Goal: Task Accomplishment & Management: Manage account settings

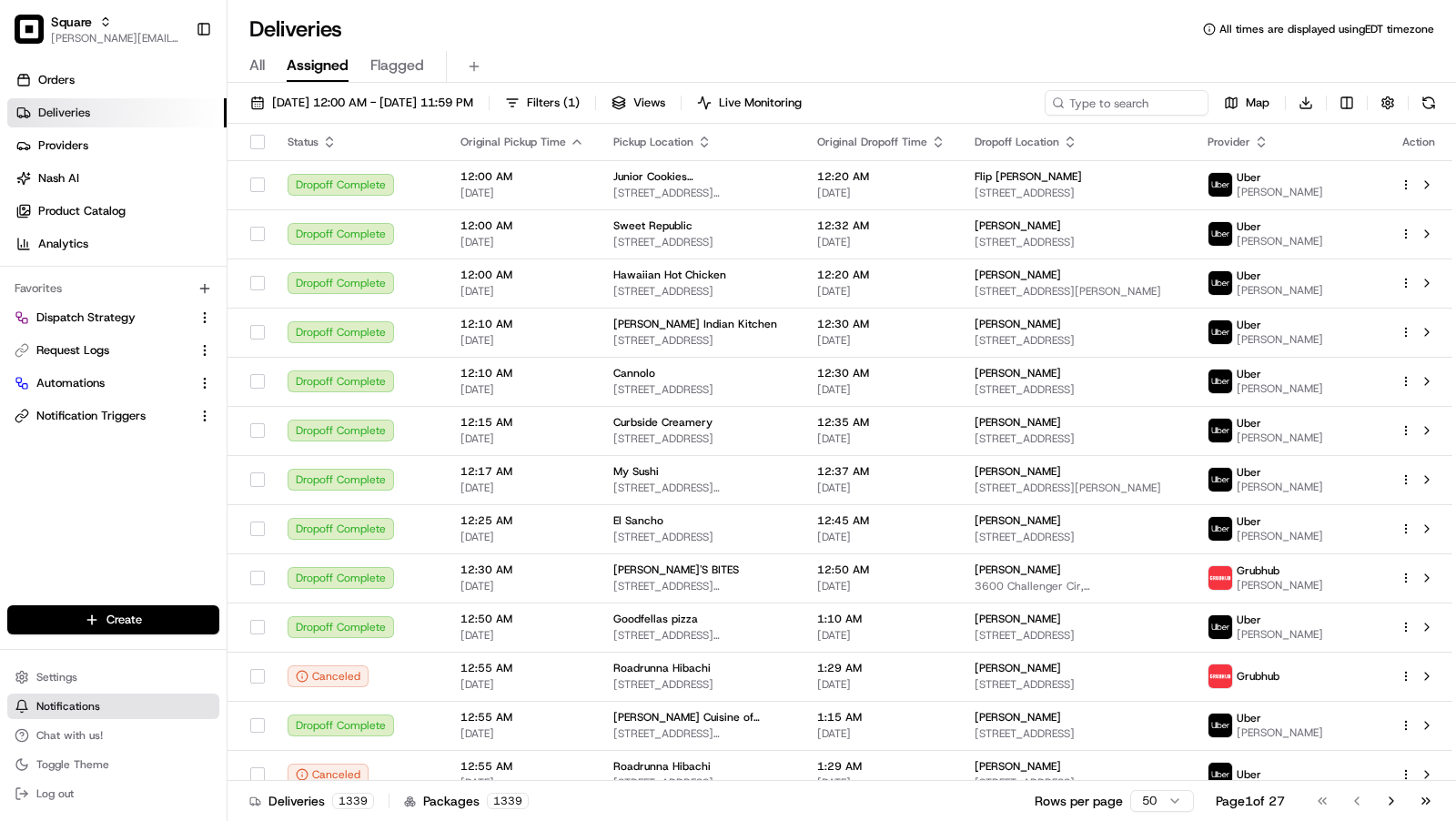
click at [81, 699] on span "Notifications" at bounding box center [67, 705] width 64 height 14
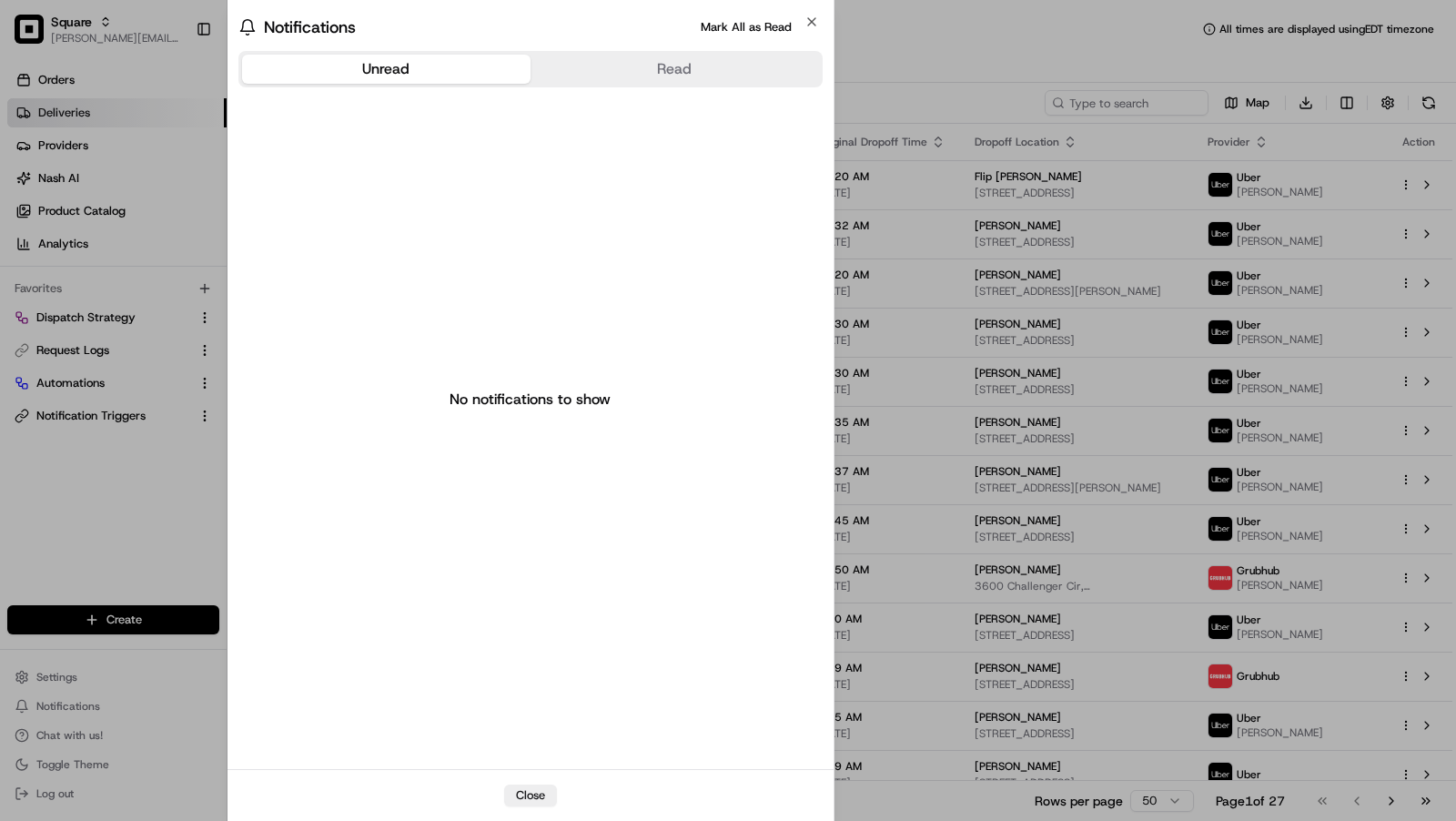
click at [149, 488] on body "Square brittany@usenash.com Toggle Sidebar Orders Deliveries Providers Nash AI …" at bounding box center [728, 410] width 1456 height 821
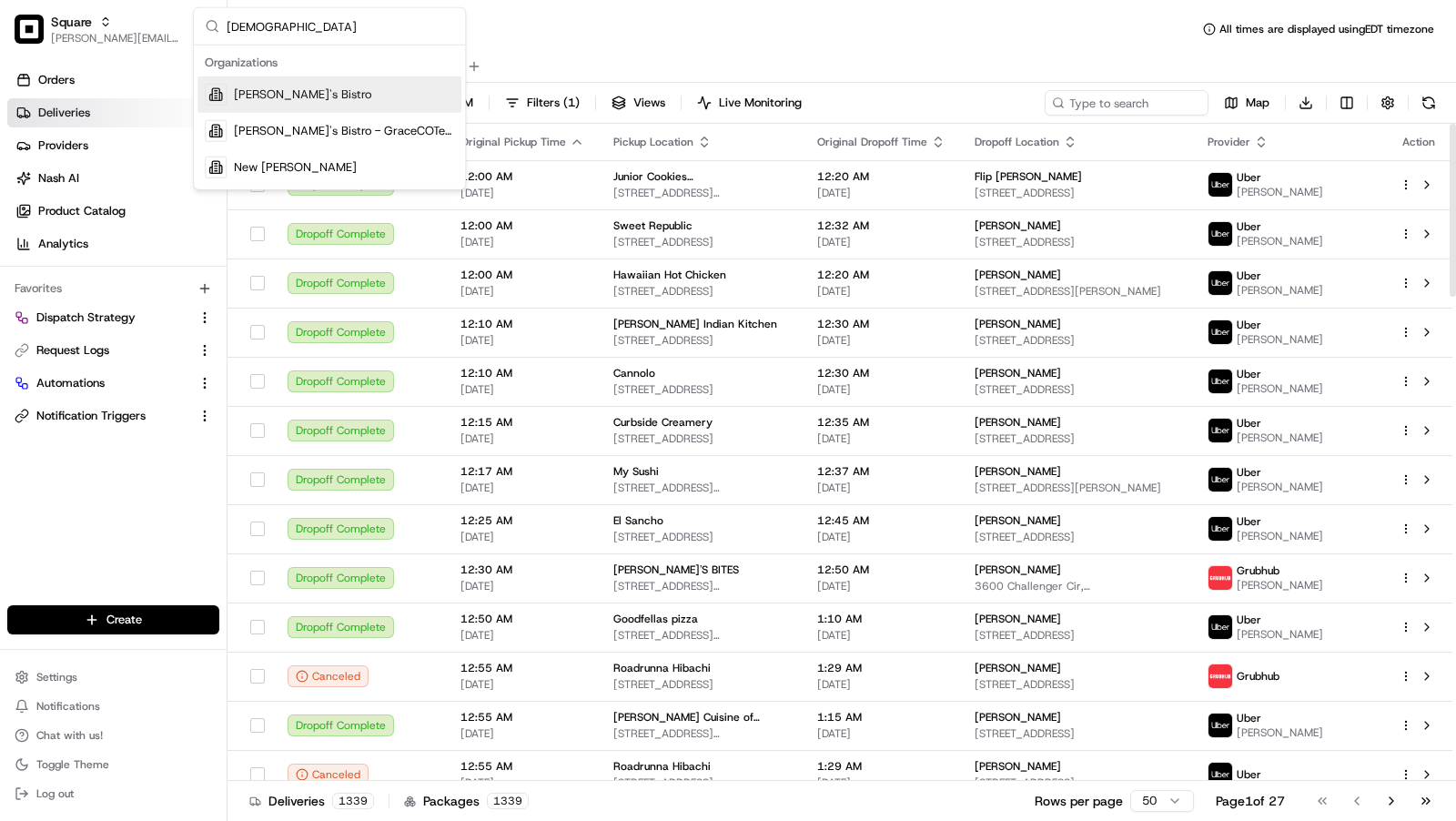
type input "kisha"
click at [372, 87] on div "Kisha's Bistro" at bounding box center [329, 95] width 264 height 36
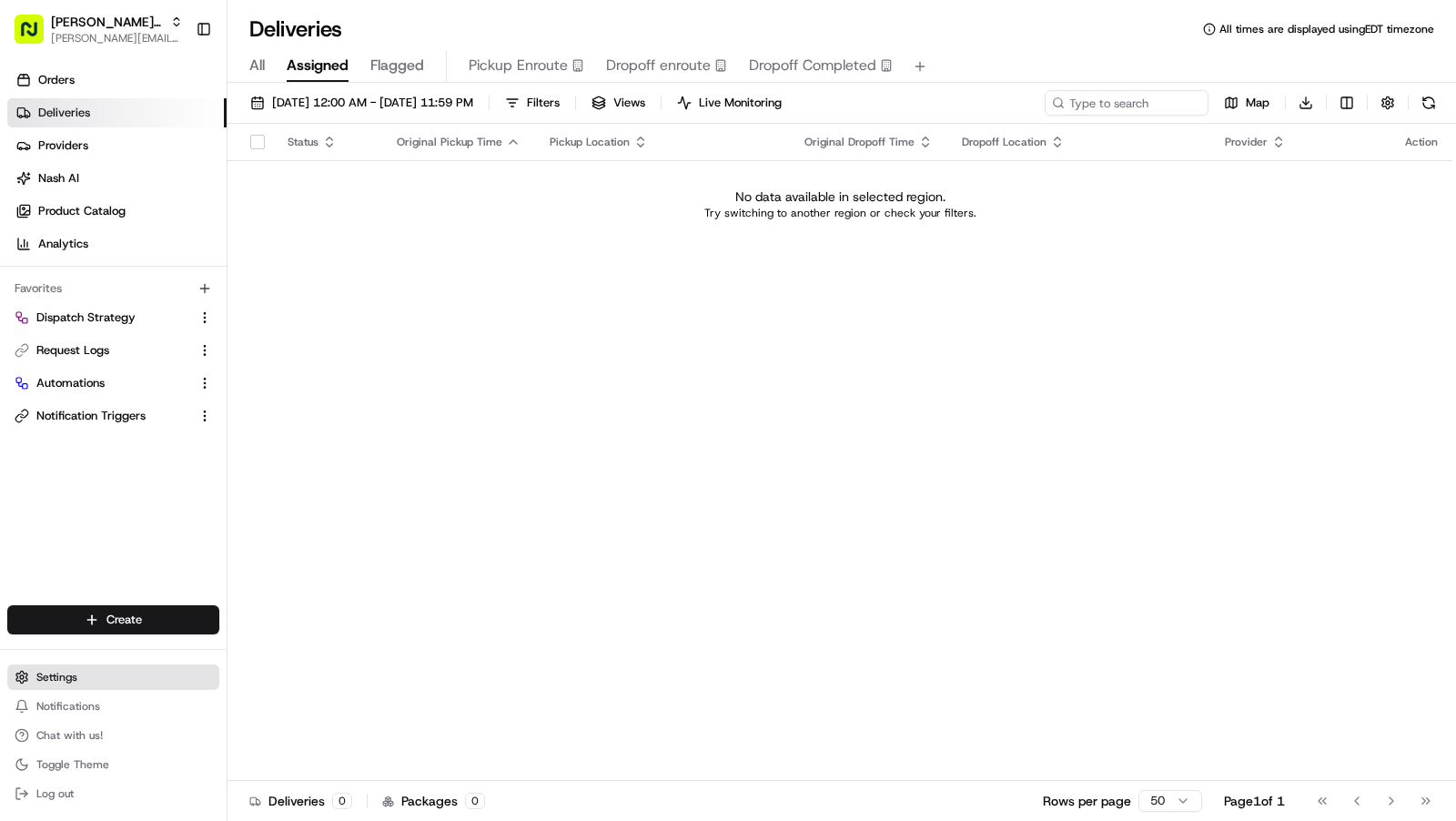
click at [73, 676] on span "Settings" at bounding box center [56, 677] width 41 height 14
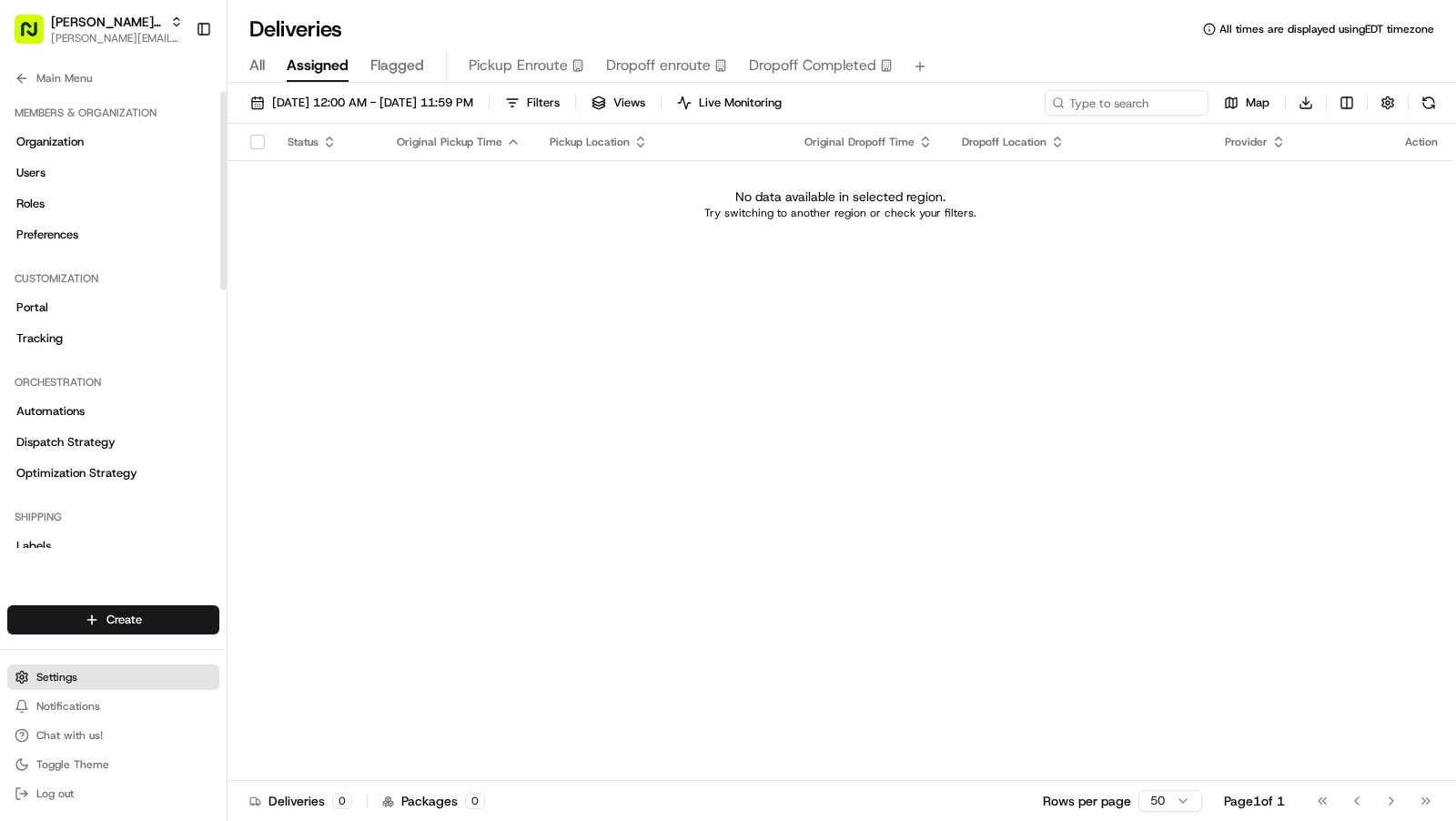
click at [82, 668] on button "Settings" at bounding box center [114, 677] width 212 height 26
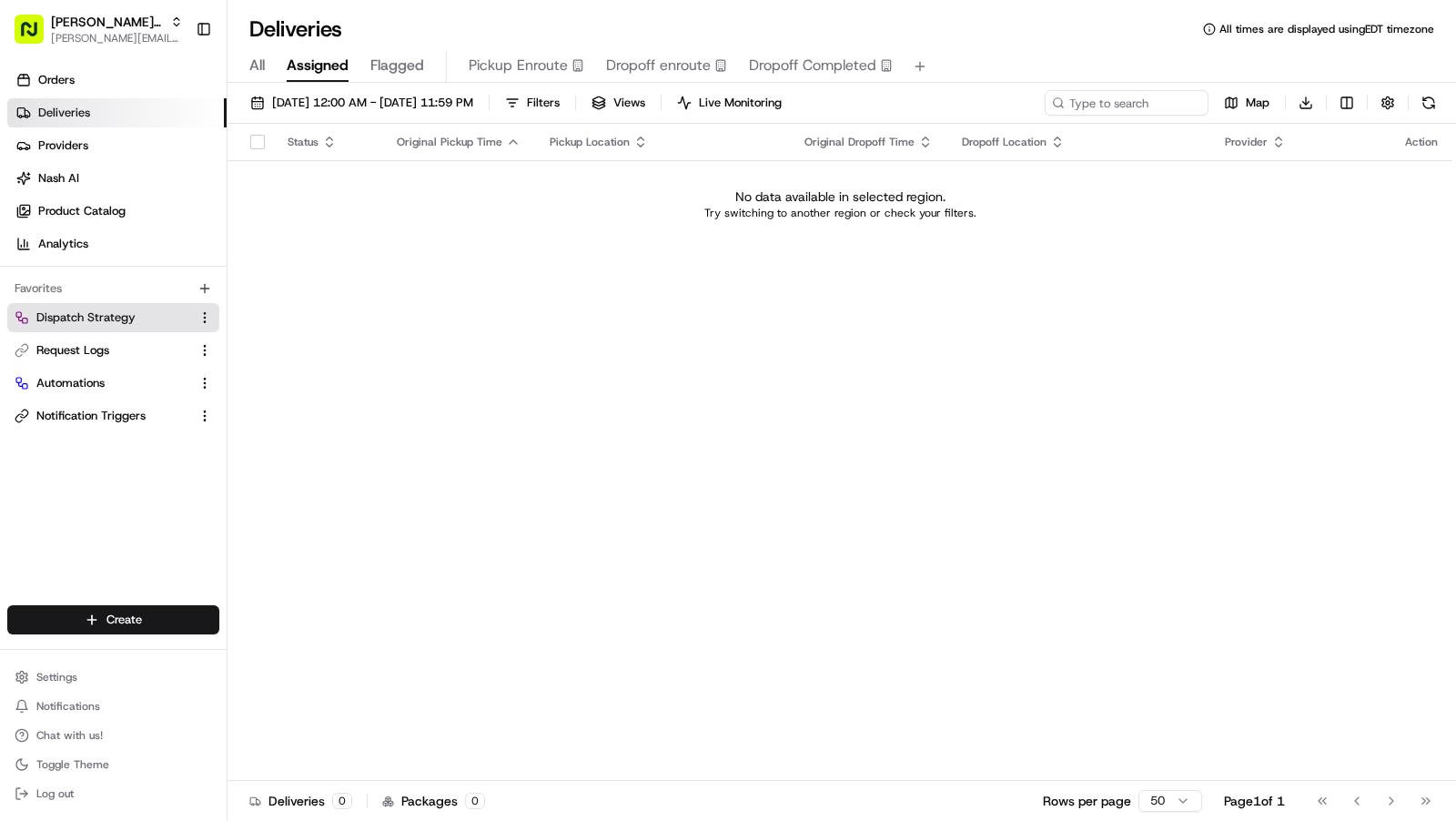
click at [98, 313] on span "Dispatch Strategy" at bounding box center [85, 317] width 100 height 16
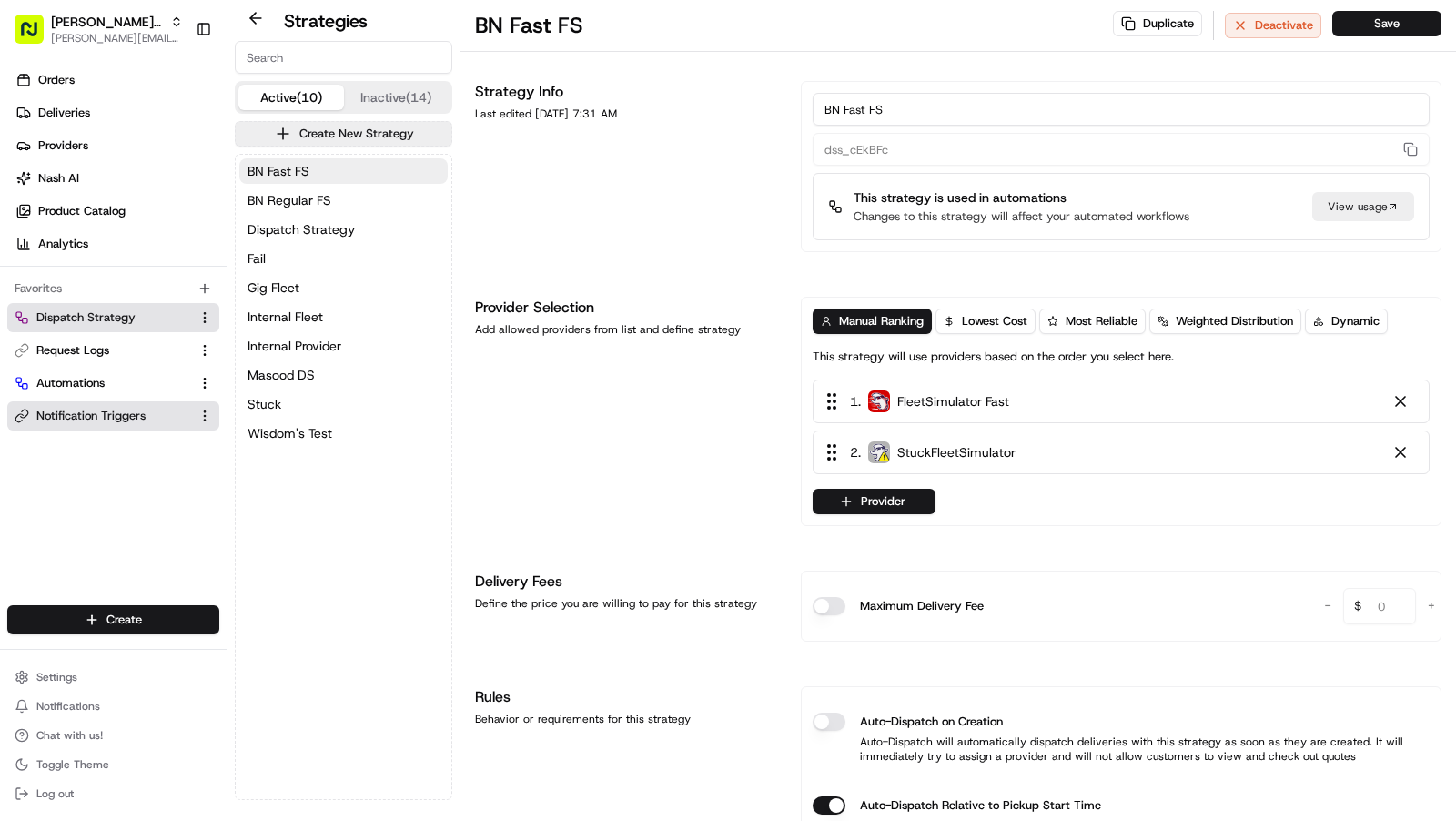
click at [87, 416] on span "Notification Triggers" at bounding box center [90, 415] width 109 height 16
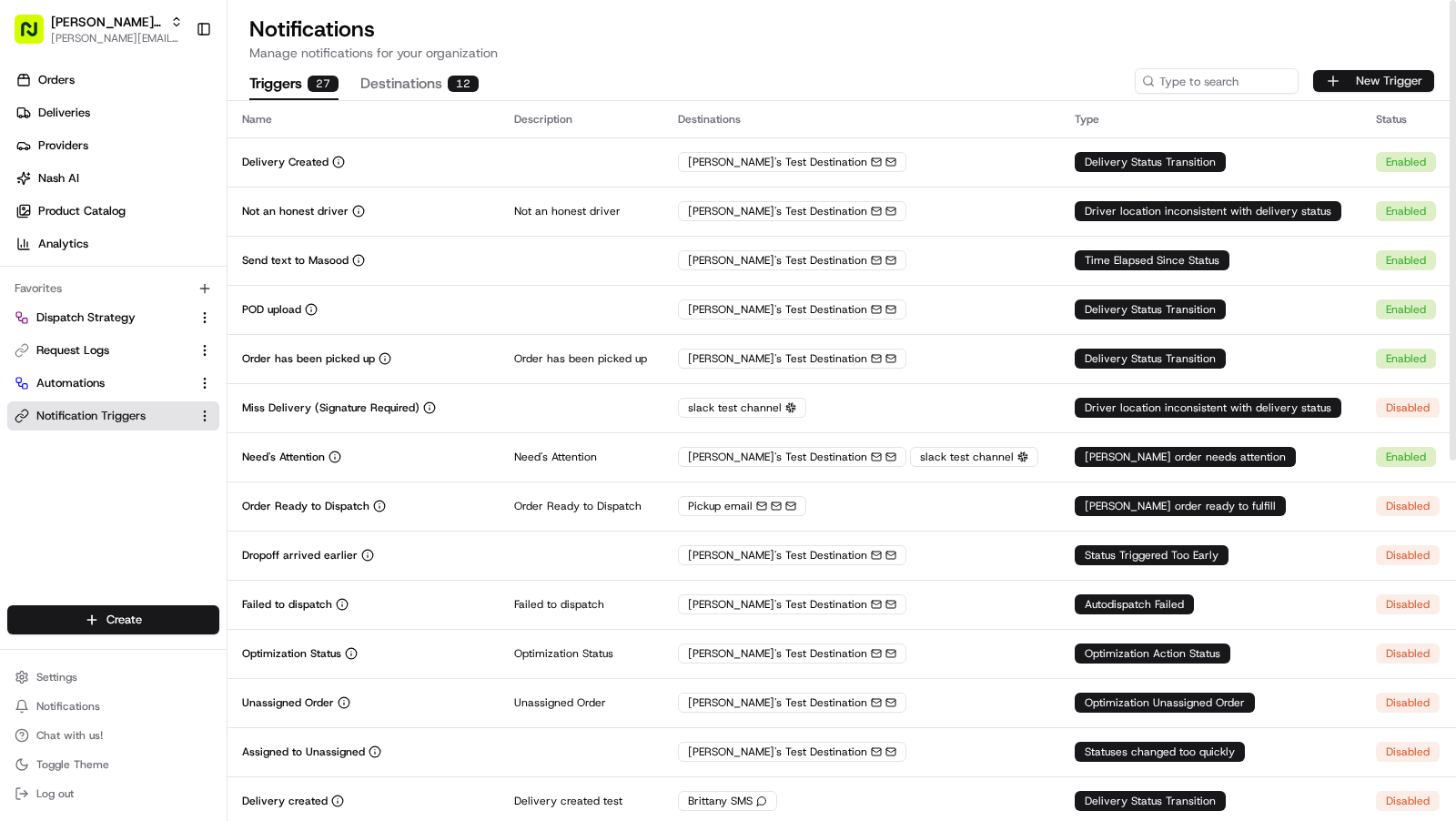
click at [1396, 79] on button "New Trigger" at bounding box center [1374, 81] width 121 height 22
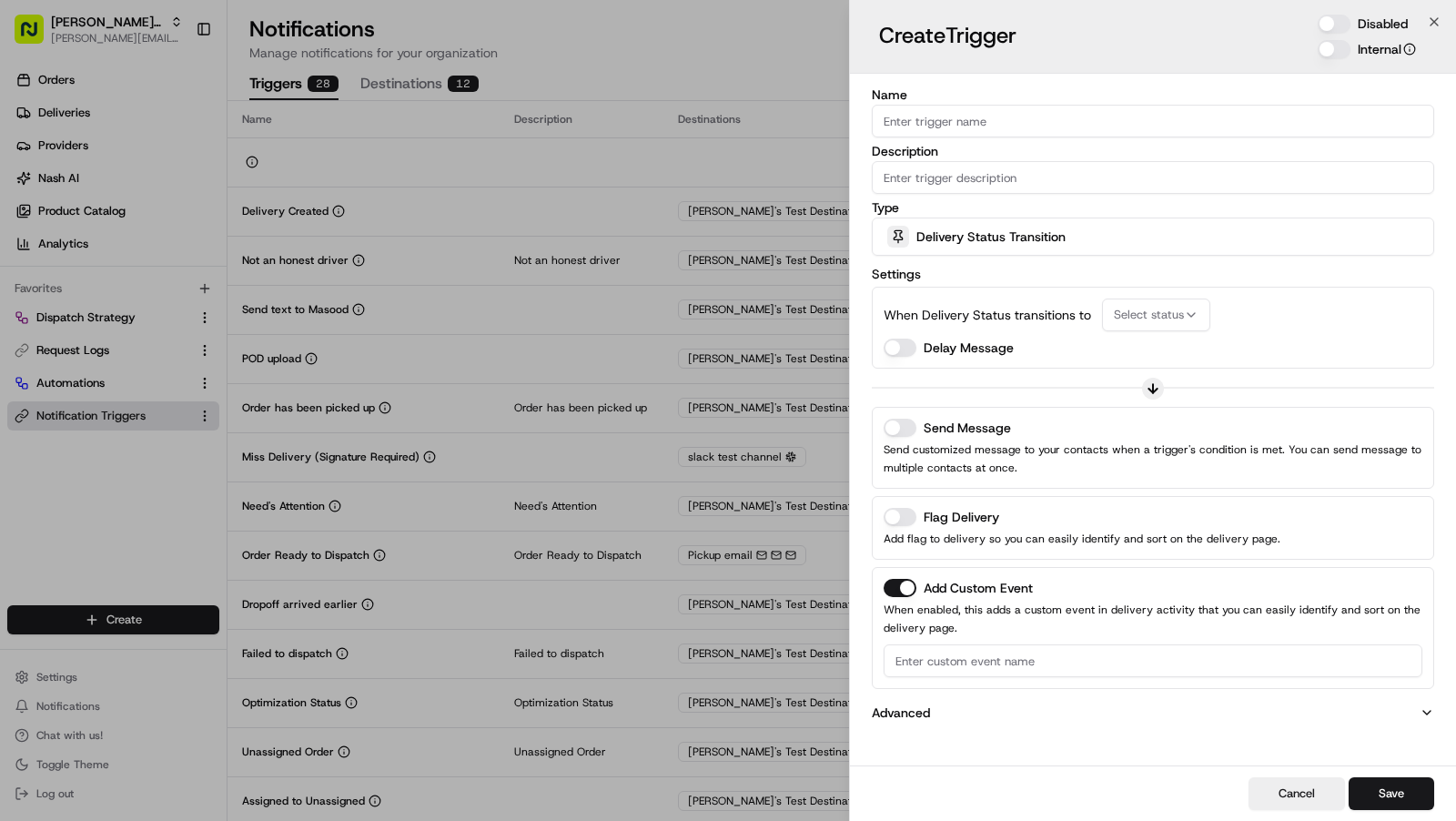
click at [1002, 239] on span "Delivery Status Transition" at bounding box center [991, 236] width 149 height 18
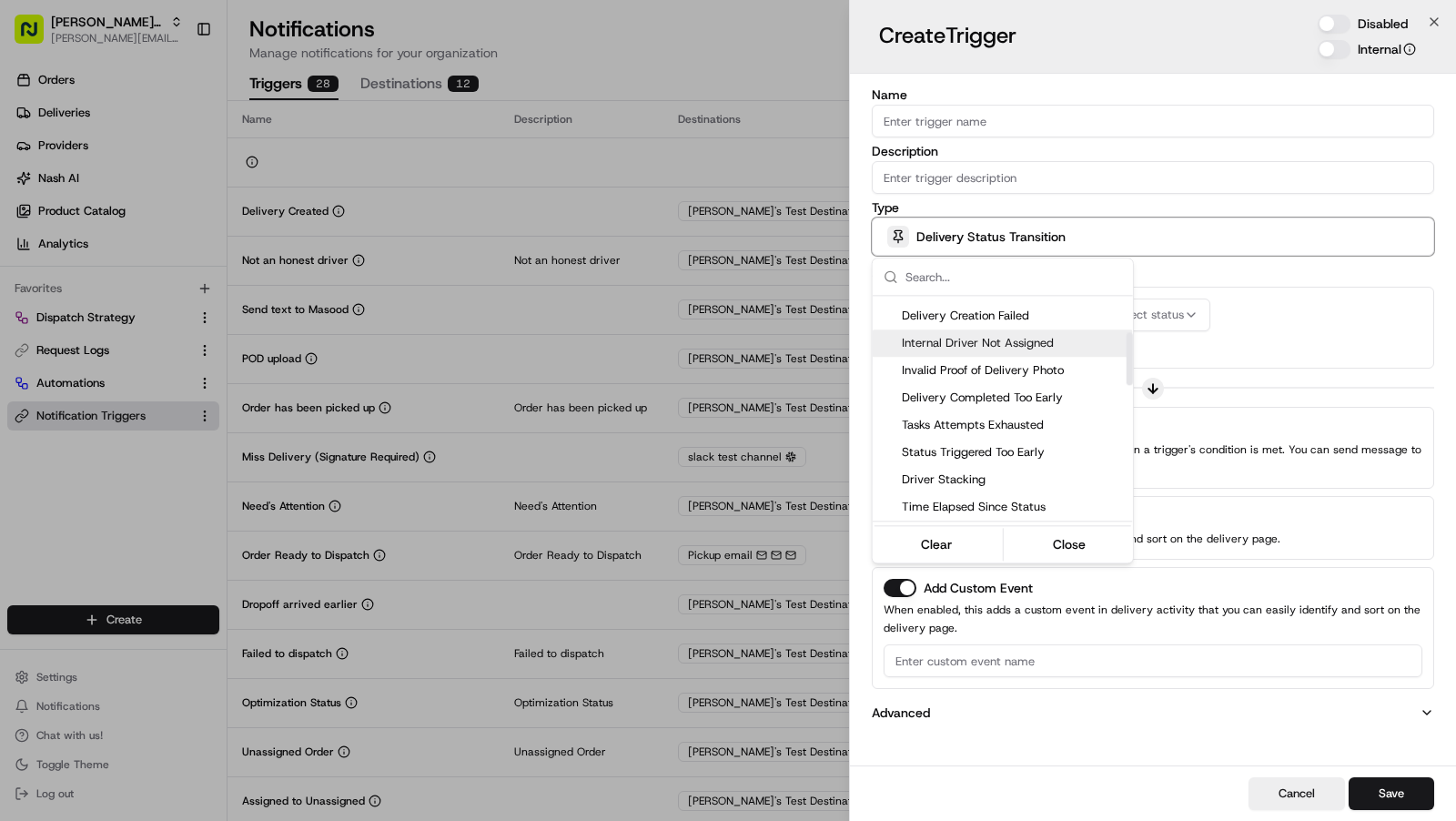
scroll to position [158, 0]
click at [1020, 420] on span "Tasks Attempts Exhausted" at bounding box center [1013, 424] width 224 height 16
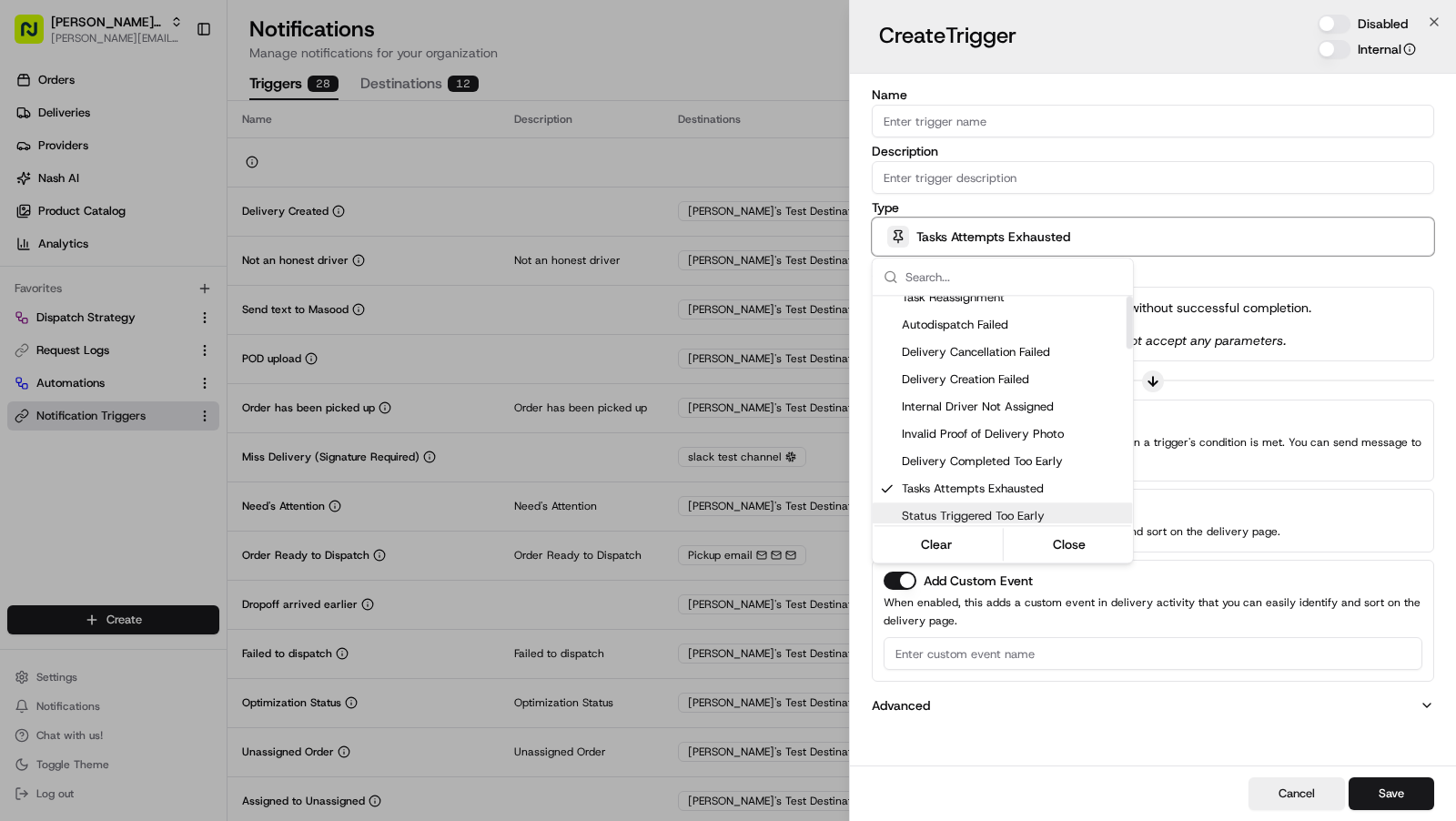
scroll to position [0, 0]
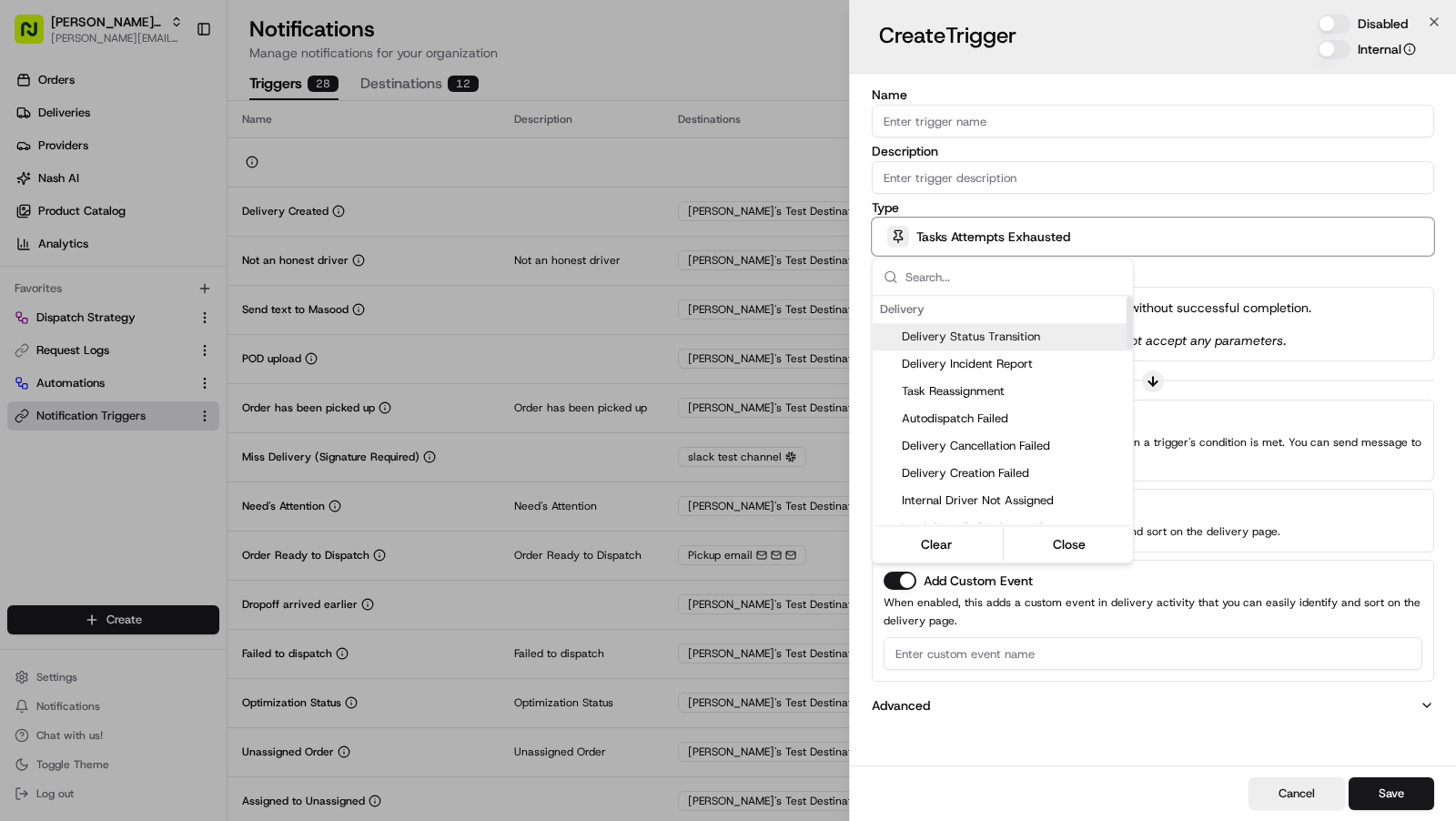
click at [1028, 339] on span "Delivery Status Transition" at bounding box center [1013, 337] width 224 height 16
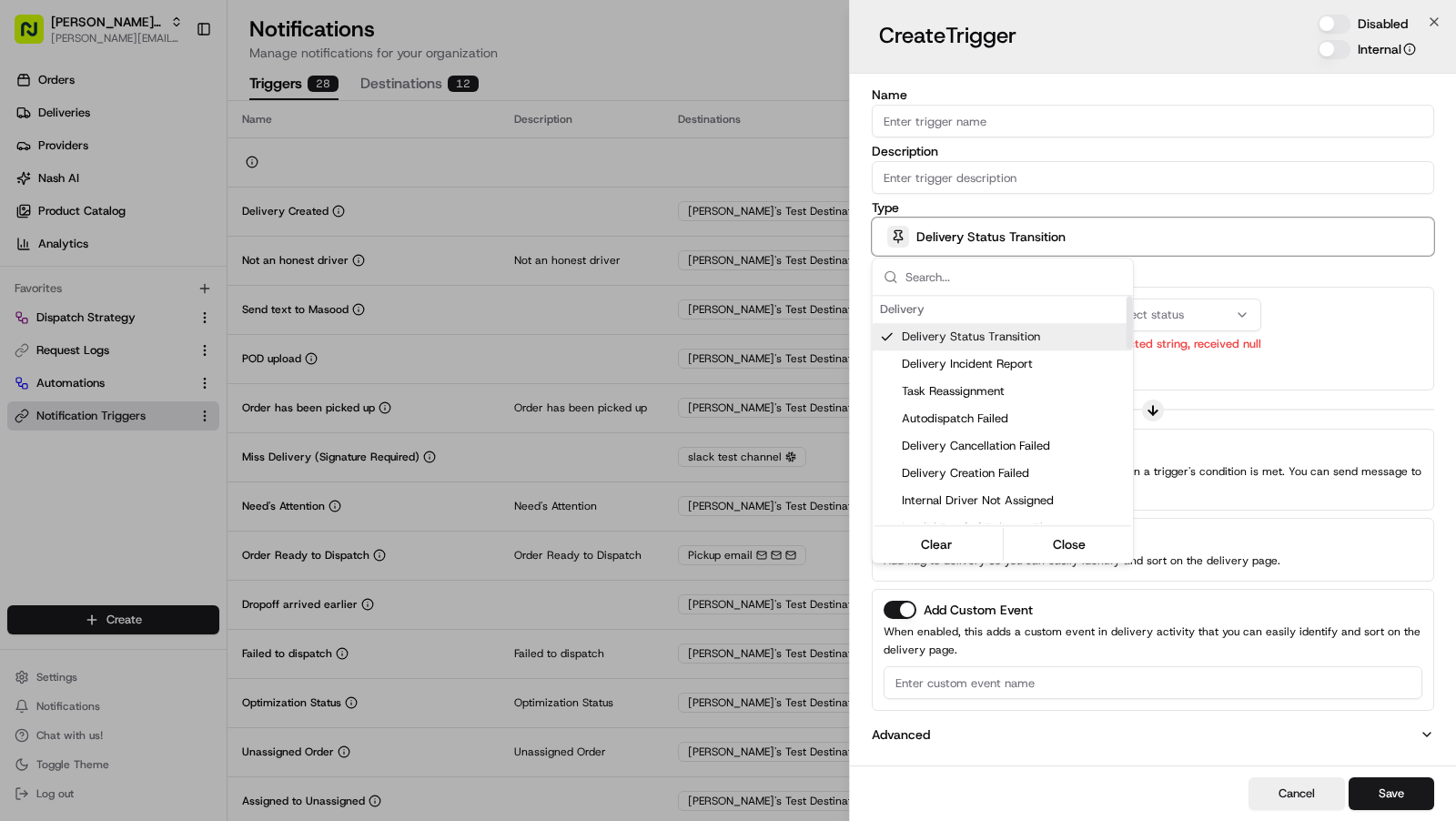
drag, startPoint x: 1245, startPoint y: 296, endPoint x: 1230, endPoint y: 301, distance: 15.8
click at [1245, 296] on div at bounding box center [728, 410] width 1456 height 821
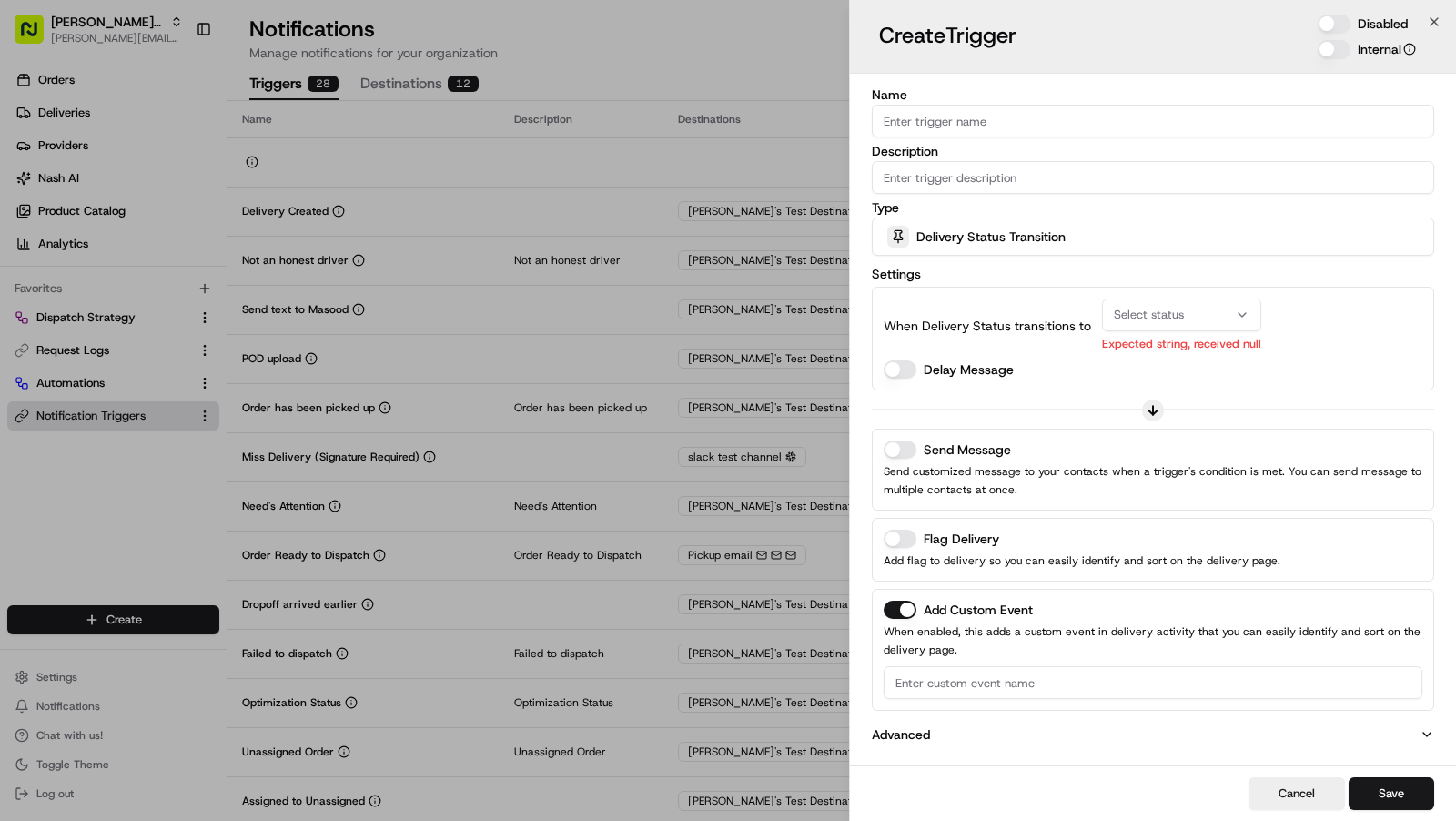
click at [1159, 308] on span "Select status" at bounding box center [1149, 314] width 70 height 16
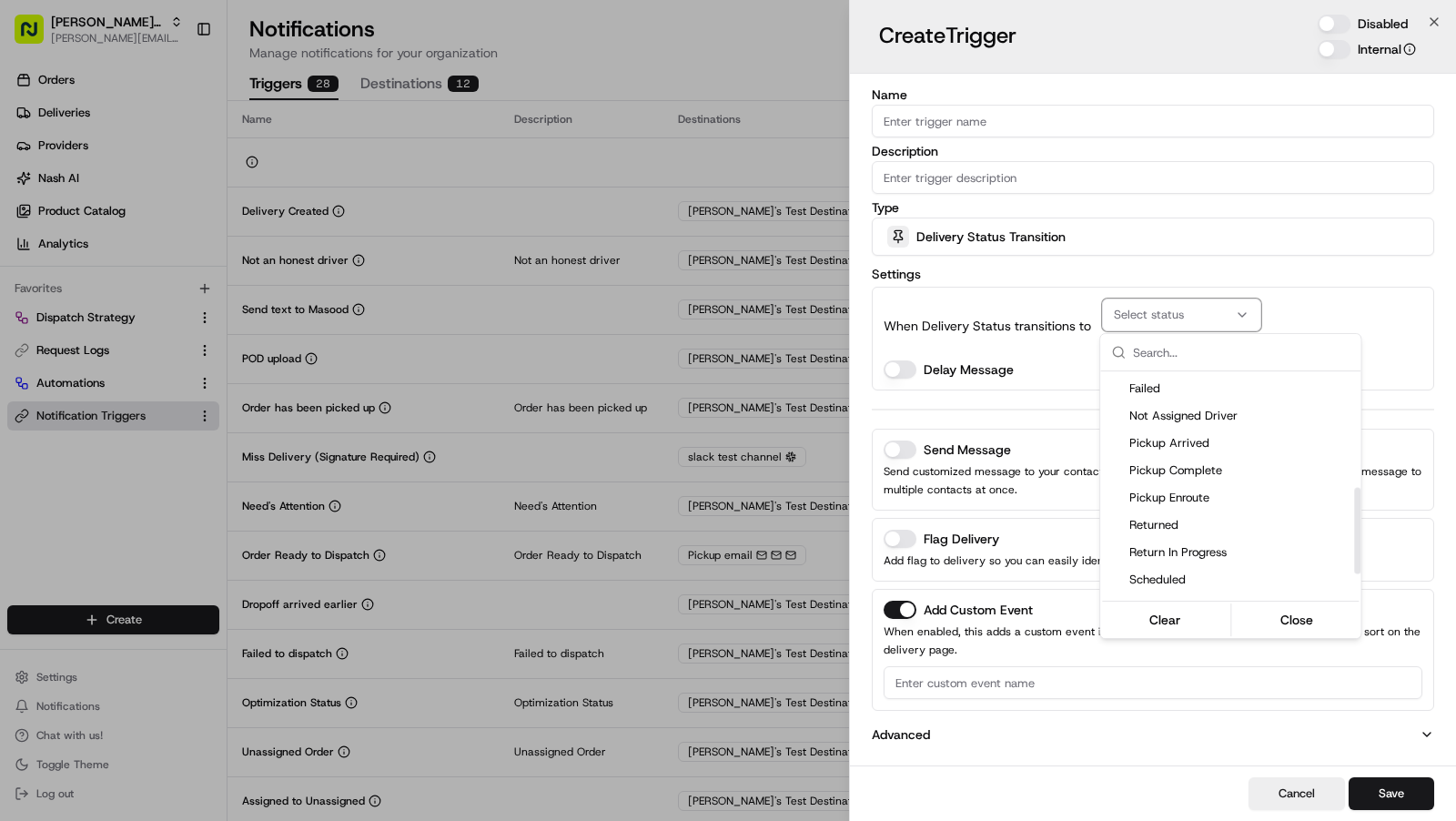
scroll to position [307, 0]
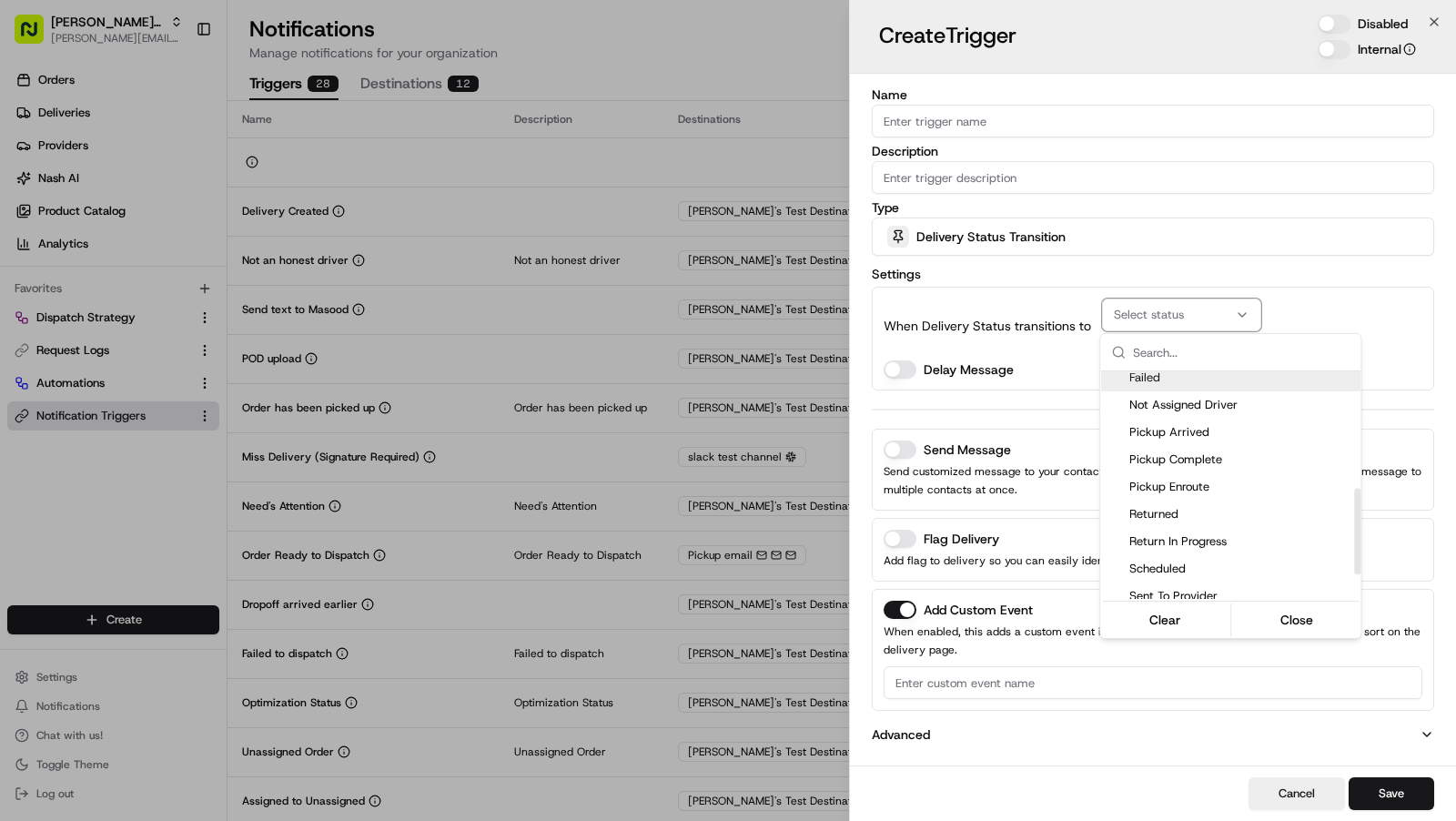
click at [998, 329] on div at bounding box center [728, 410] width 1456 height 821
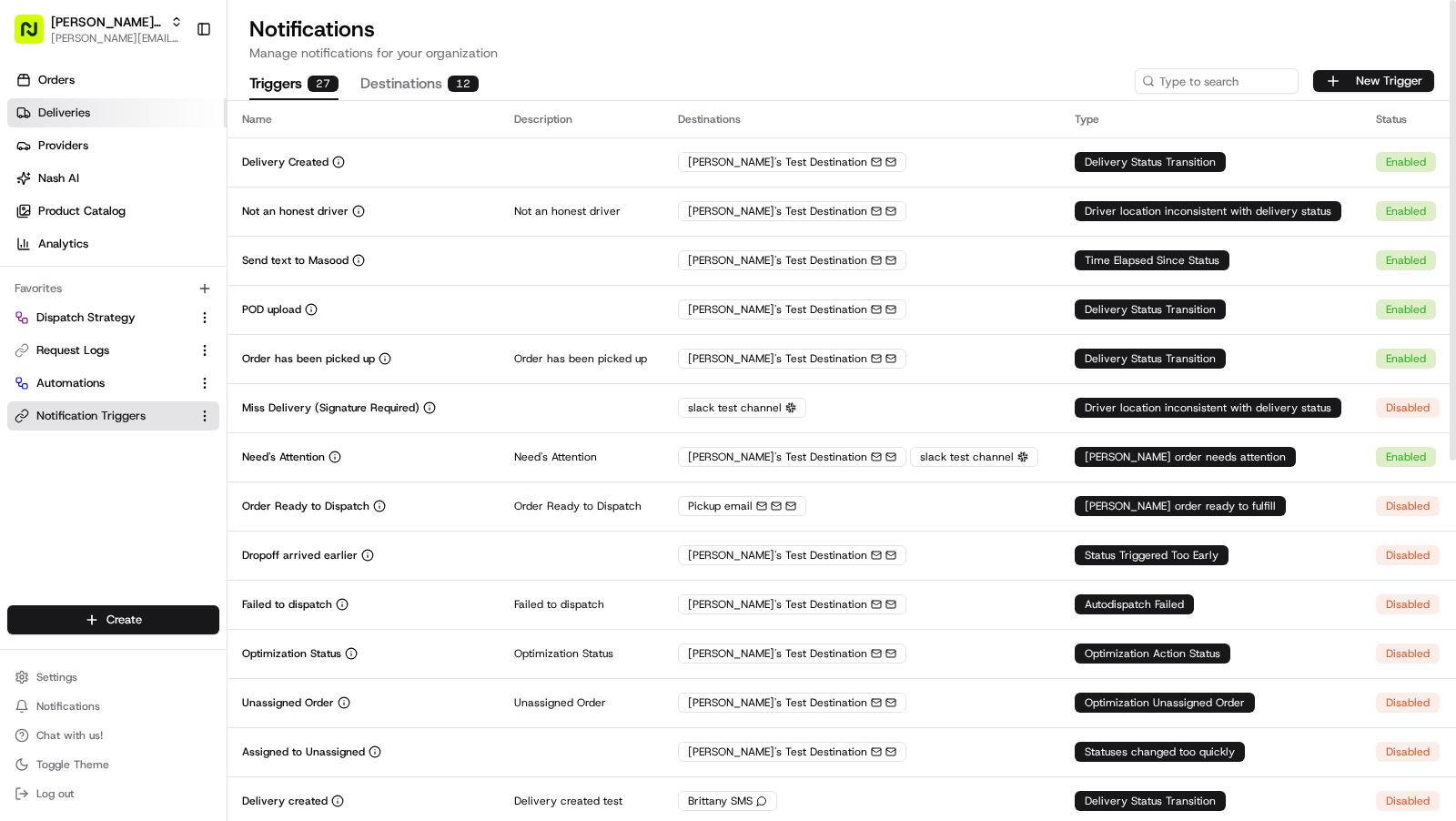
click at [106, 102] on link "Deliveries" at bounding box center [117, 113] width 219 height 29
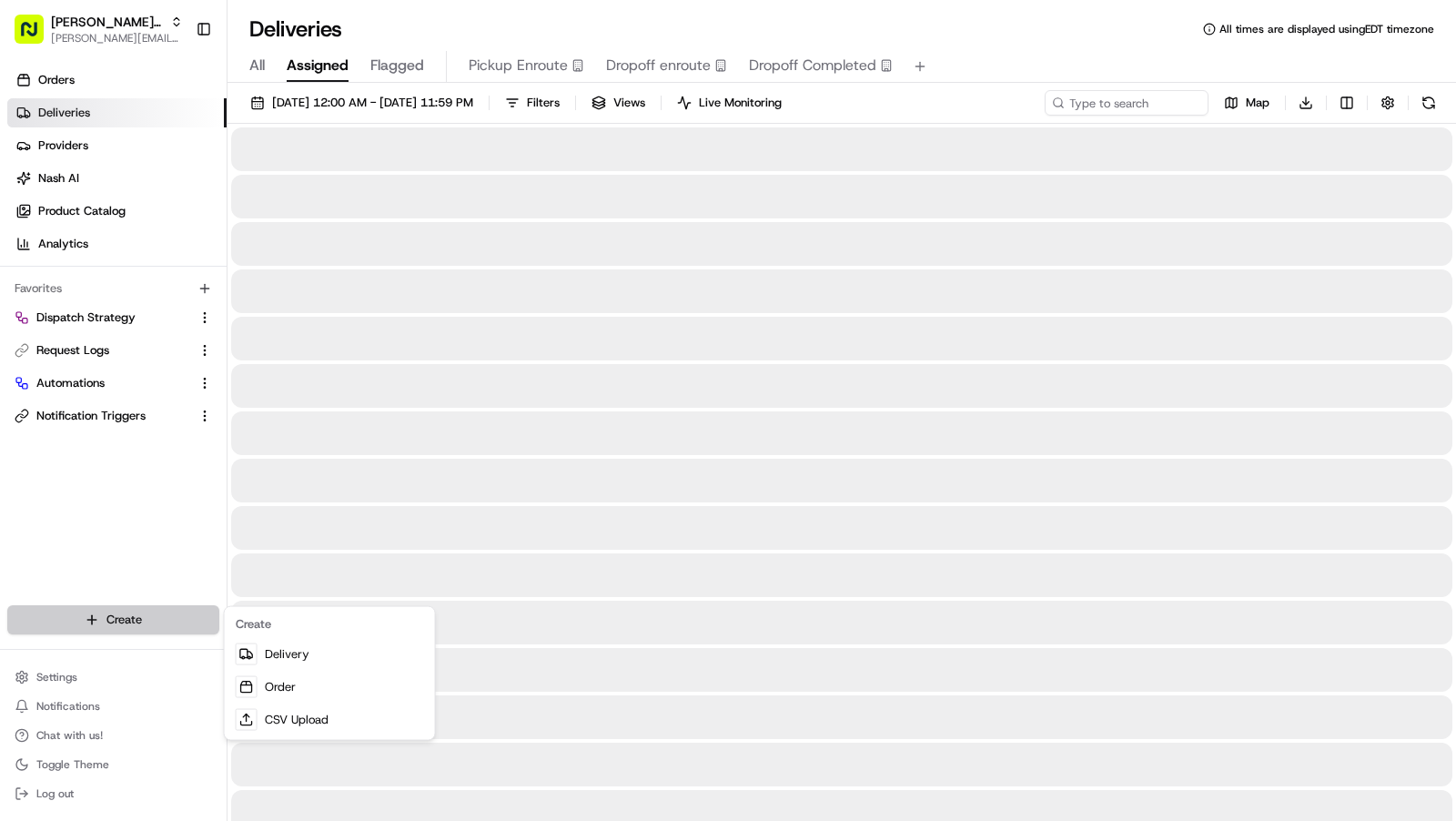
click at [125, 613] on html "Kisha's Bistro brittany@usenash.com Toggle Sidebar Orders Deliveries Providers …" at bounding box center [728, 410] width 1456 height 821
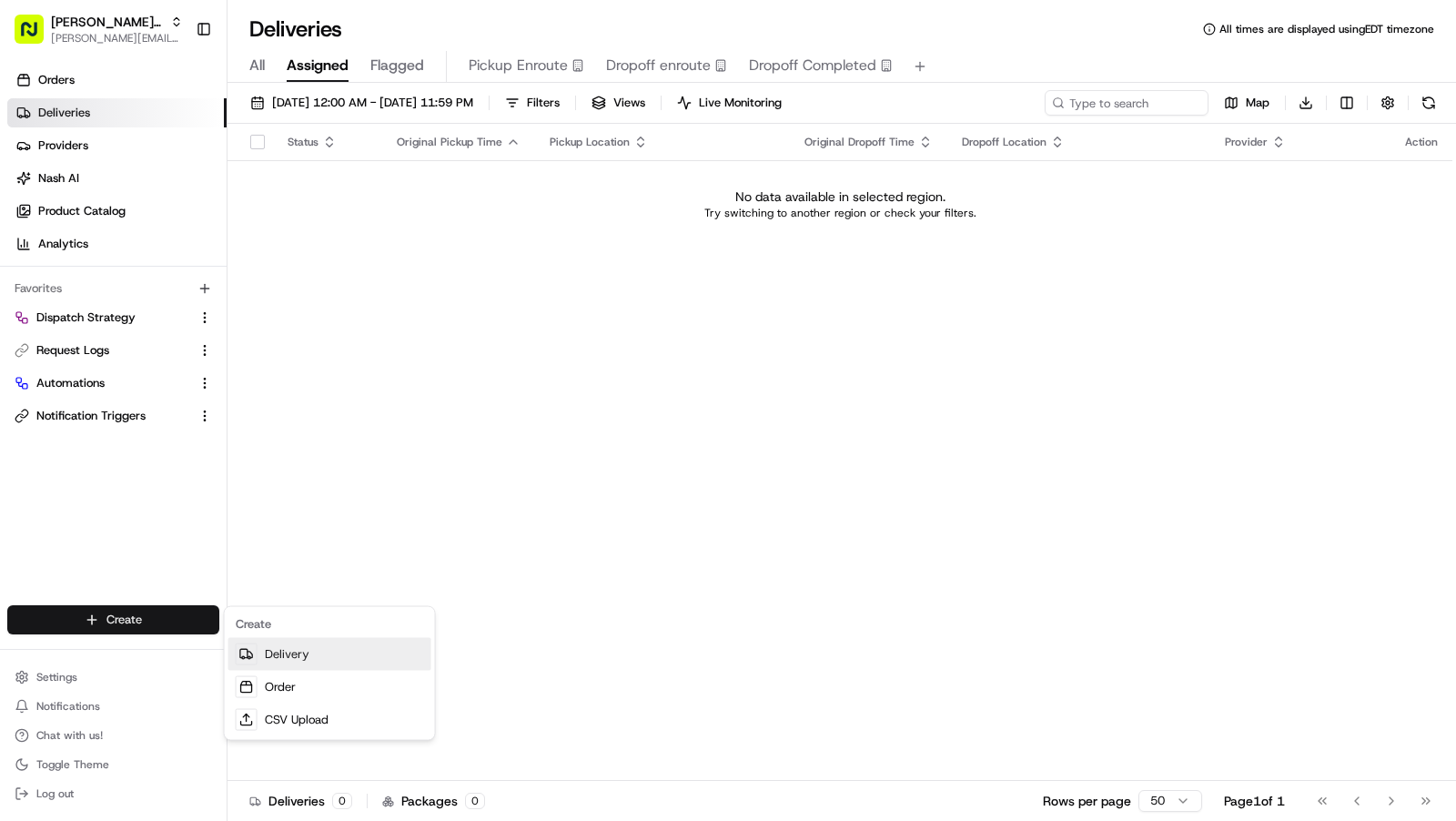
click at [316, 660] on link "Delivery" at bounding box center [330, 654] width 203 height 33
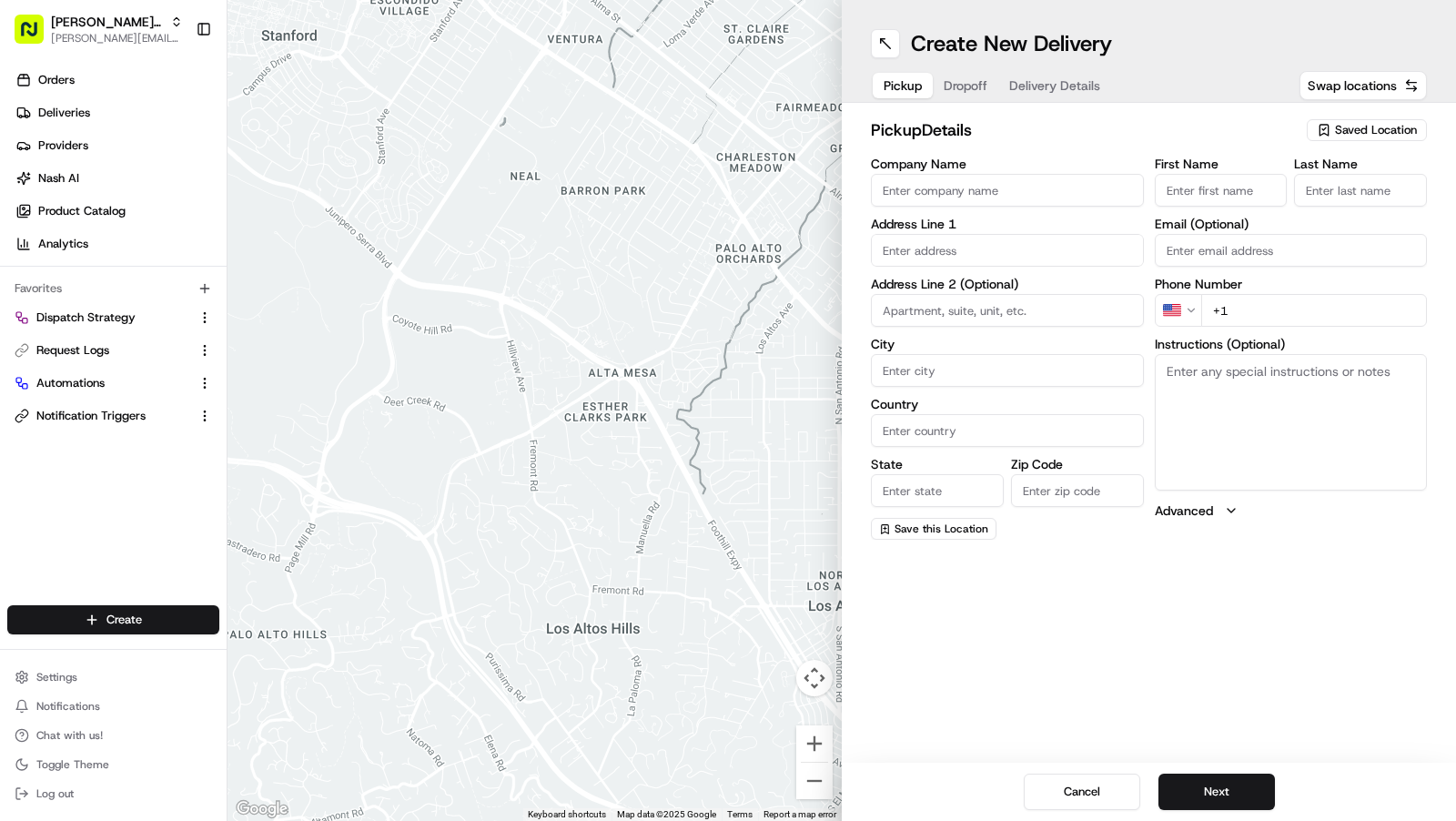
click at [1052, 79] on span "Delivery Details" at bounding box center [1055, 85] width 91 height 18
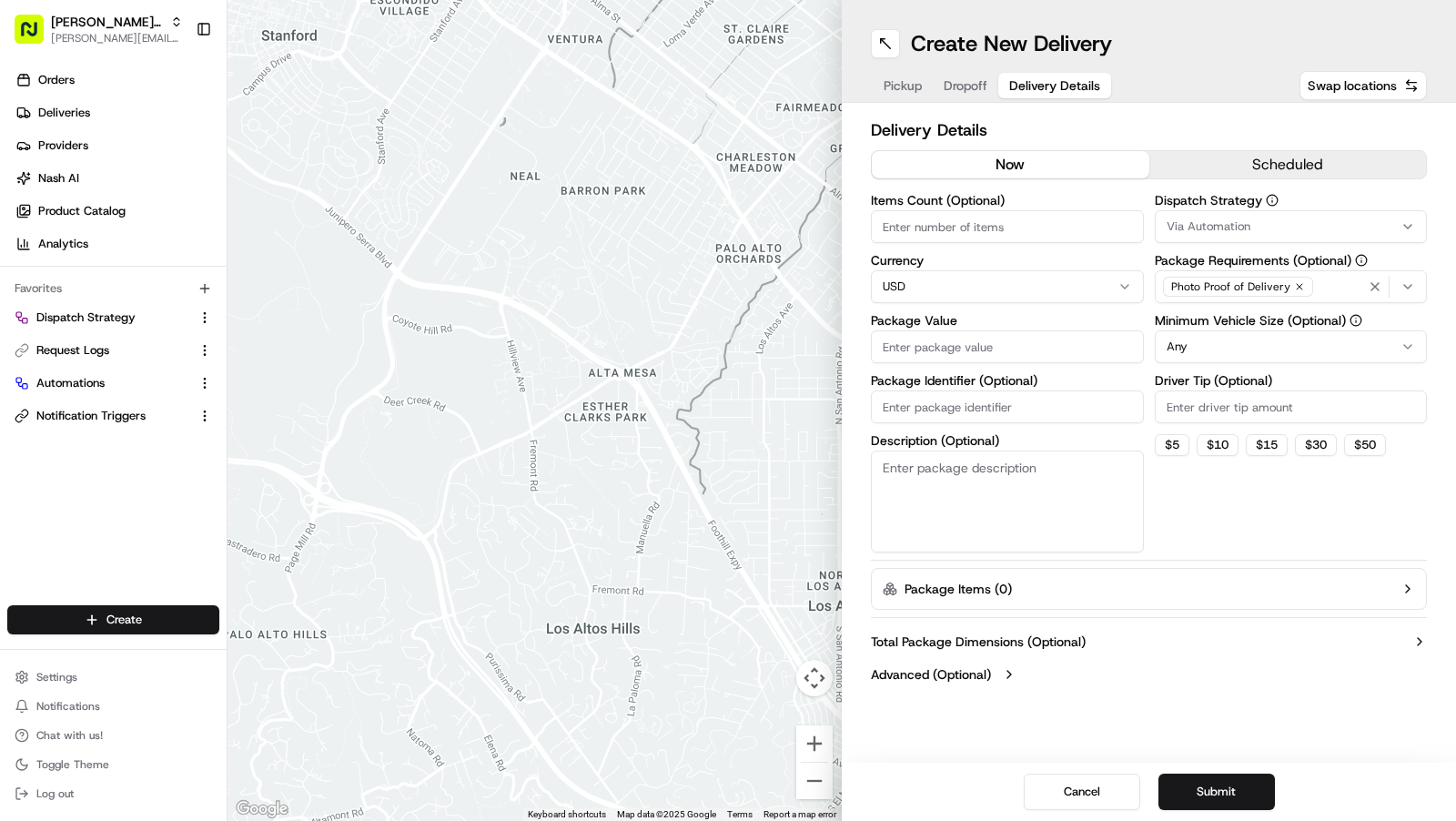
click at [1339, 293] on div "Photo Proof of Delivery" at bounding box center [1291, 286] width 264 height 27
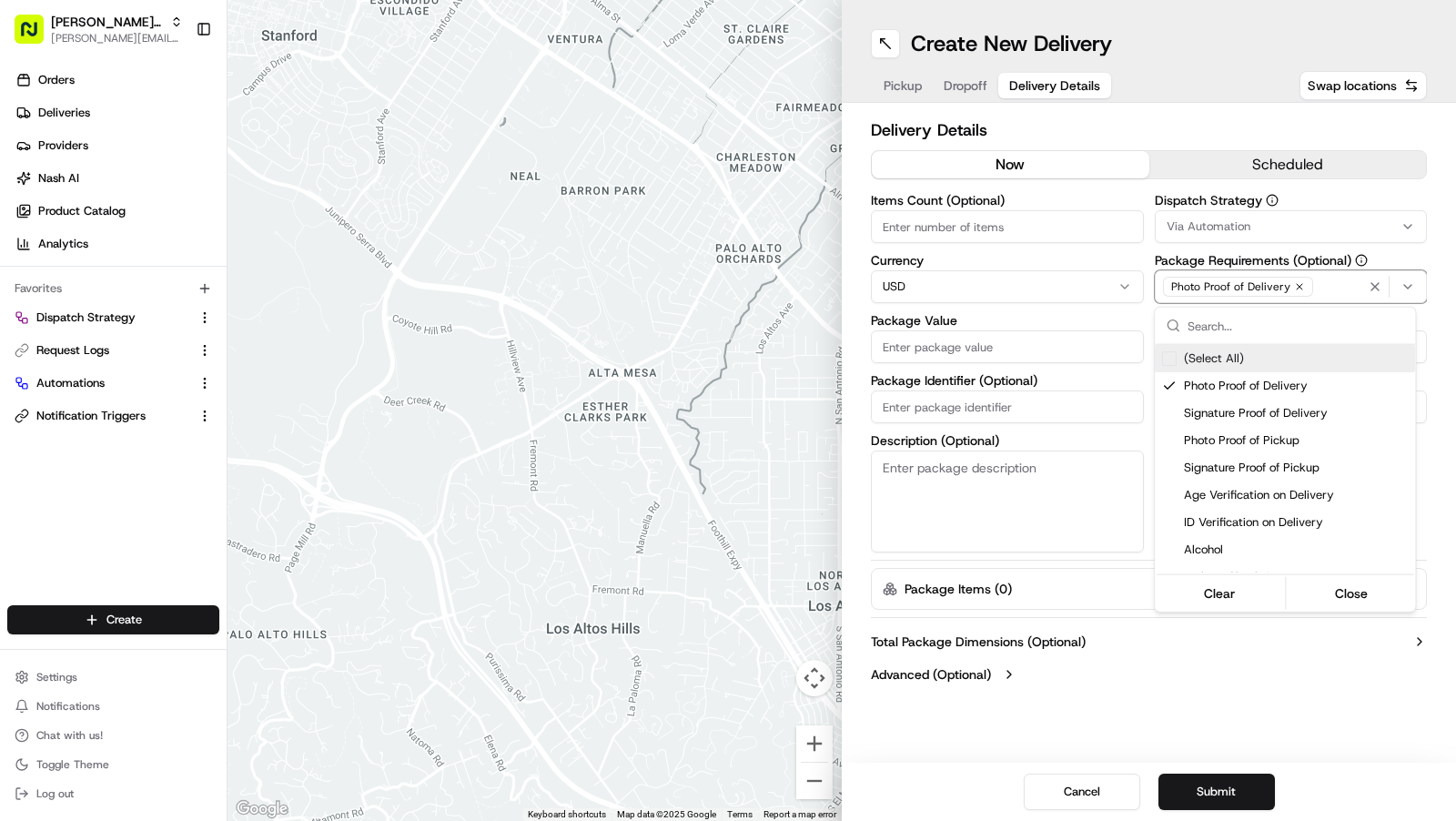
click at [1107, 332] on html "Kisha's Bistro brittany@usenash.com Toggle Sidebar Orders Deliveries Providers …" at bounding box center [728, 410] width 1456 height 821
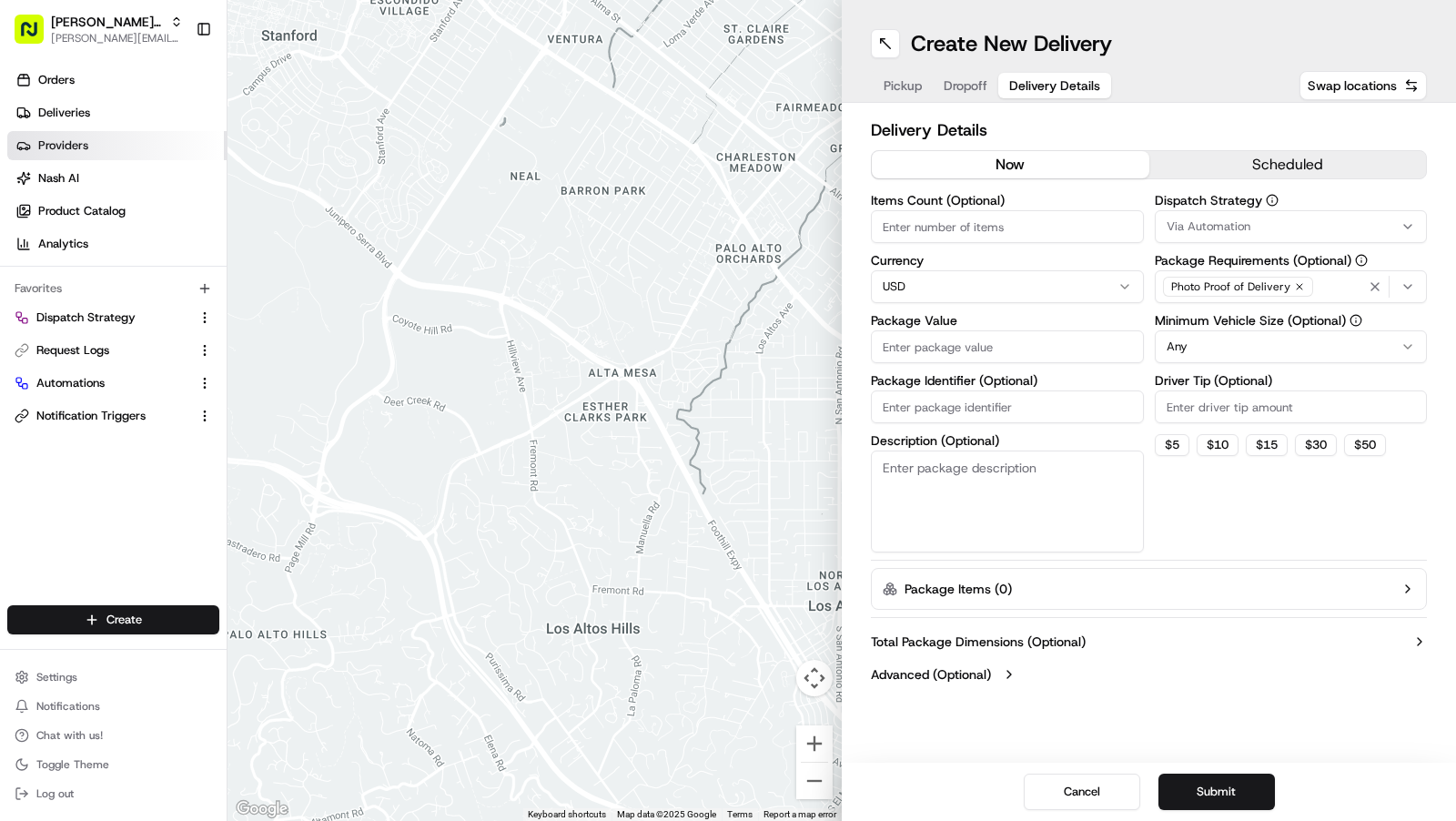
click at [130, 136] on link "Providers" at bounding box center [117, 145] width 219 height 29
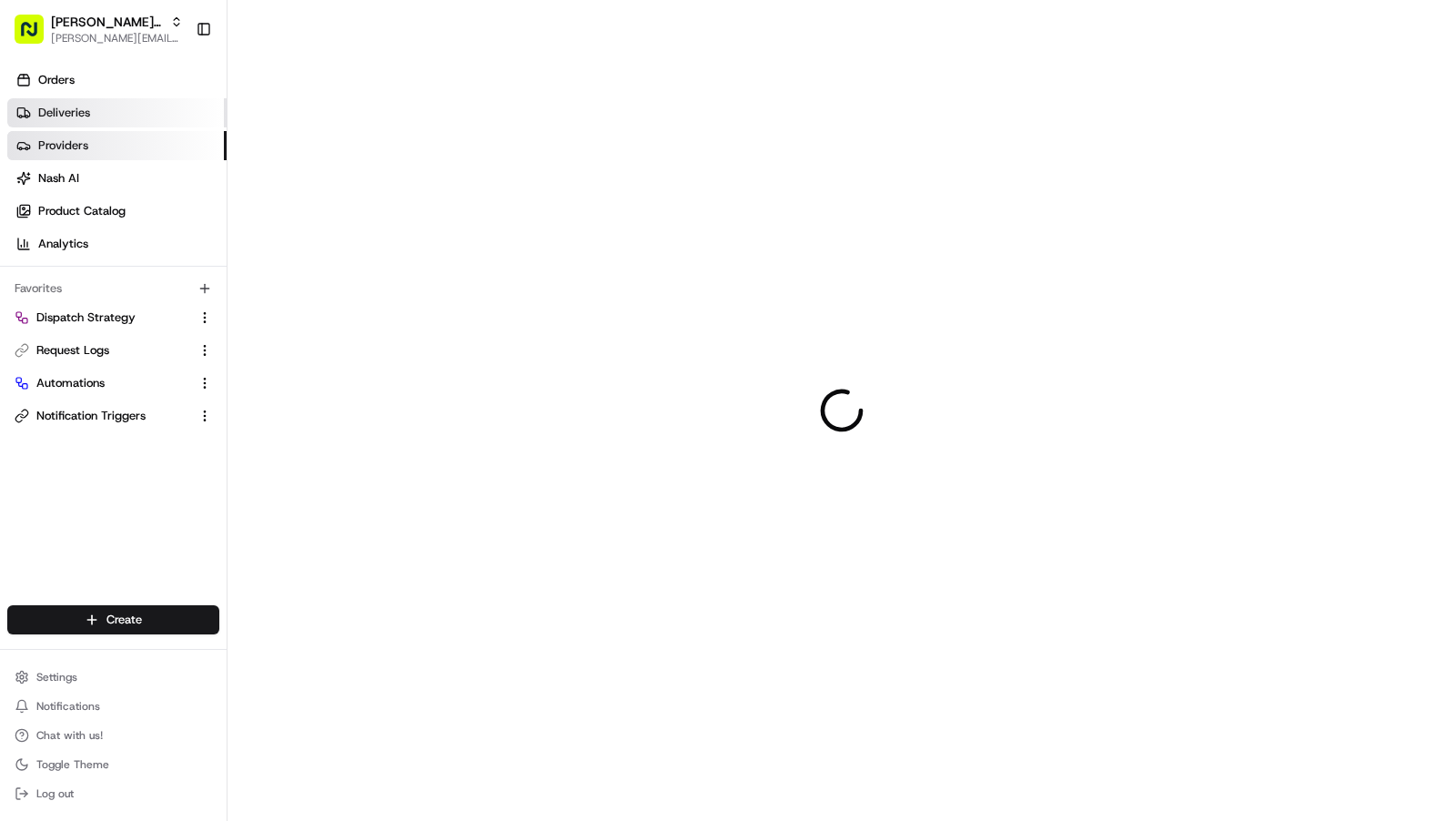
click at [130, 107] on link "Deliveries" at bounding box center [117, 113] width 219 height 29
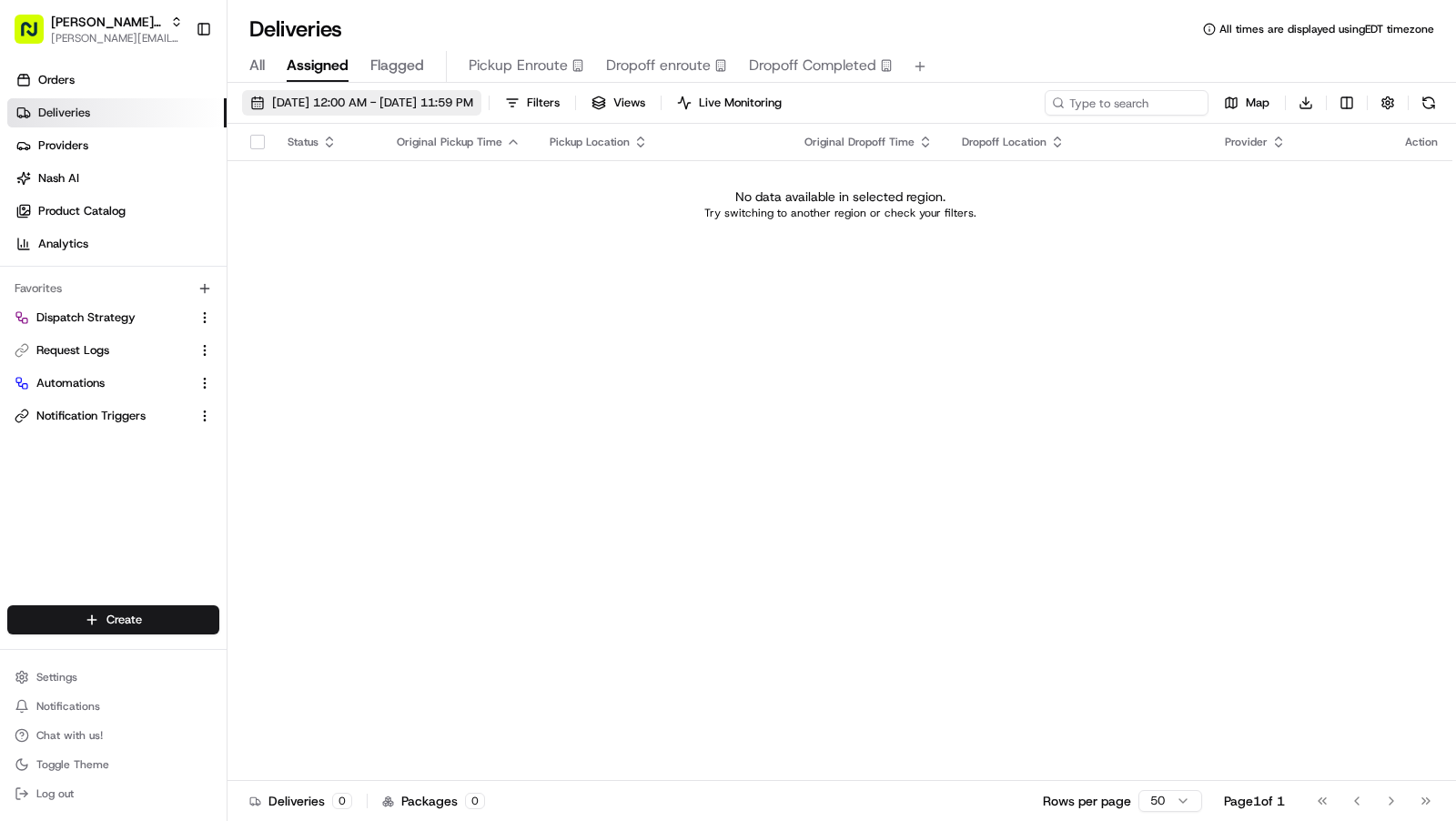
click at [456, 112] on button "[DATE] 12:00 AM - [DATE] 11:59 PM" at bounding box center [361, 102] width 239 height 26
